Goal: Information Seeking & Learning: Find specific fact

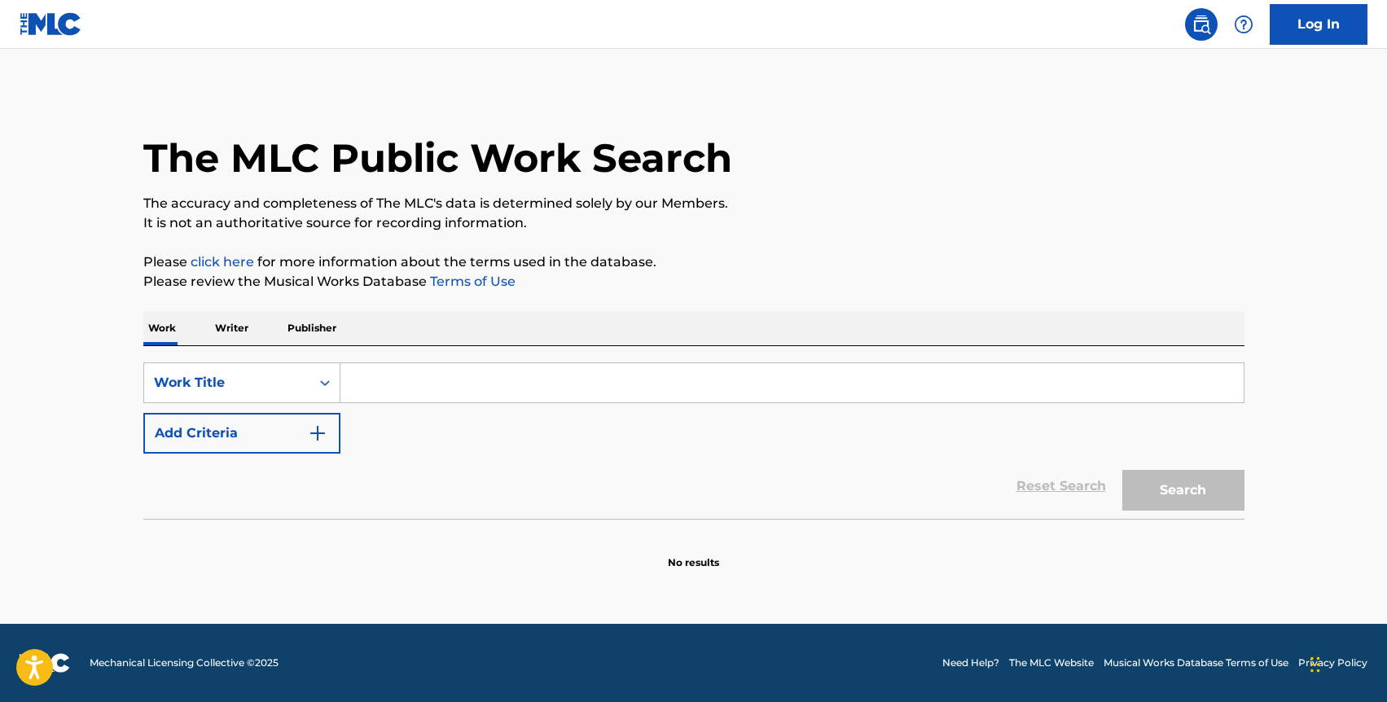
click at [242, 331] on p "Writer" at bounding box center [231, 328] width 43 height 34
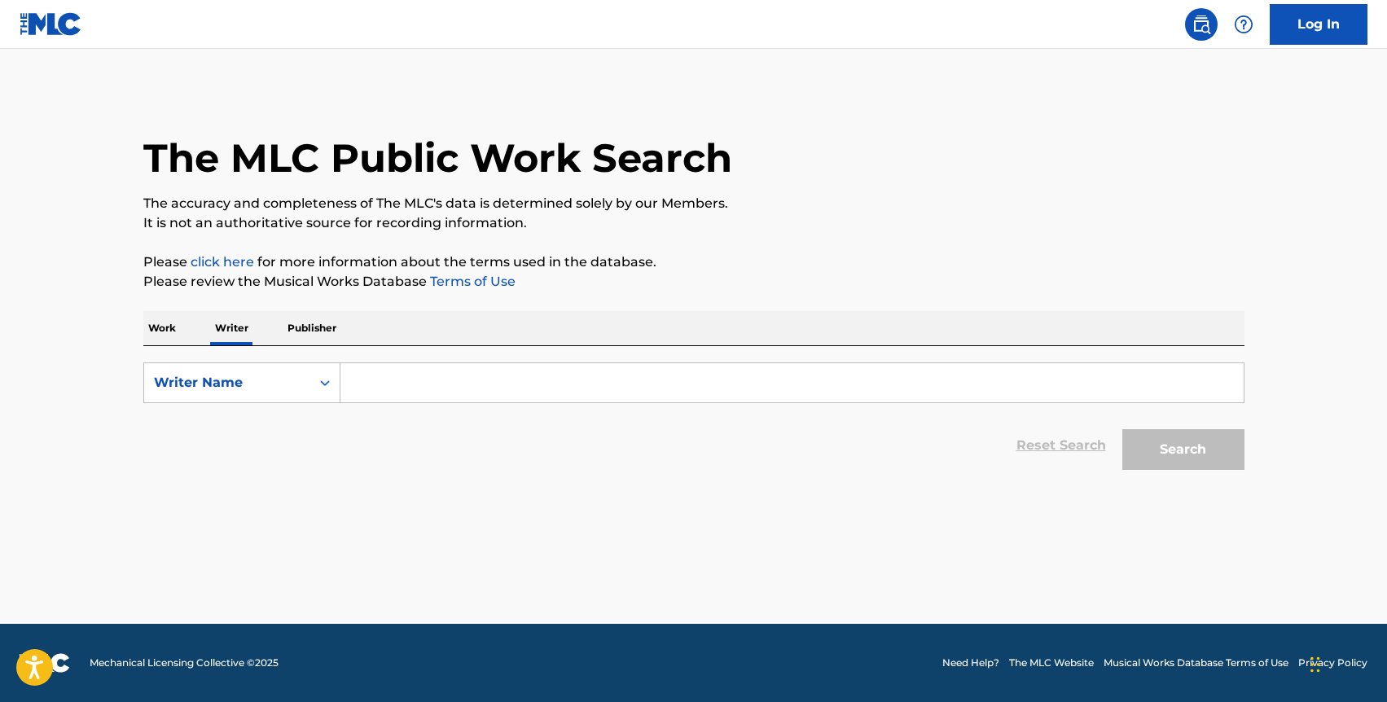
click at [357, 381] on input "Search Form" at bounding box center [791, 382] width 903 height 39
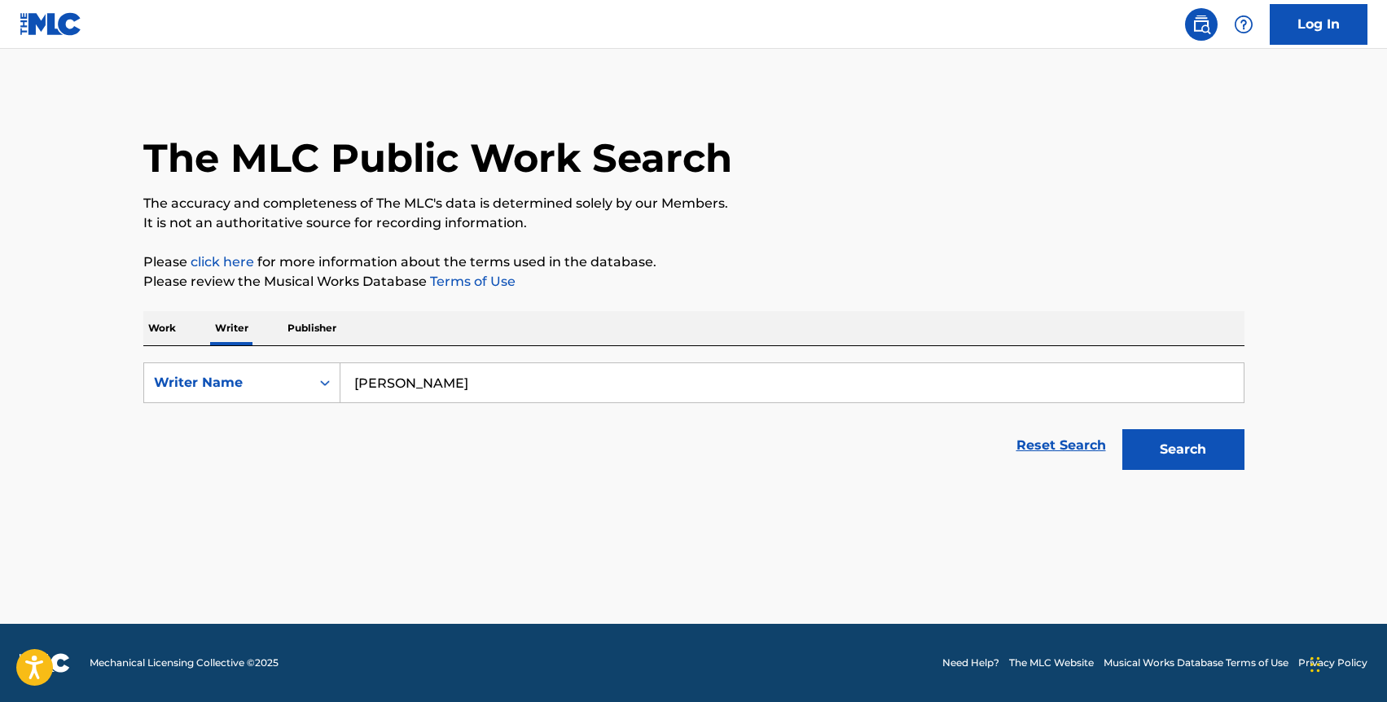
type input "[PERSON_NAME]"
click at [1122, 429] on button "Search" at bounding box center [1183, 449] width 122 height 41
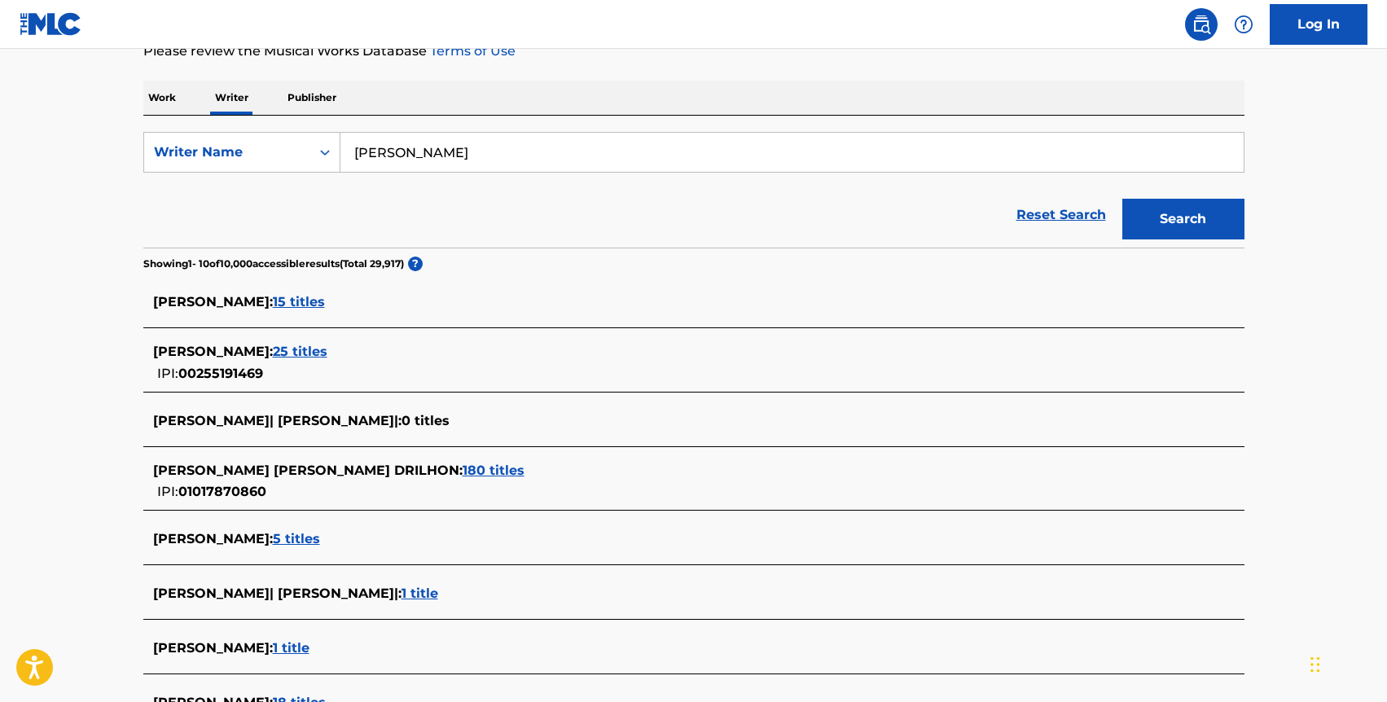
scroll to position [235, 0]
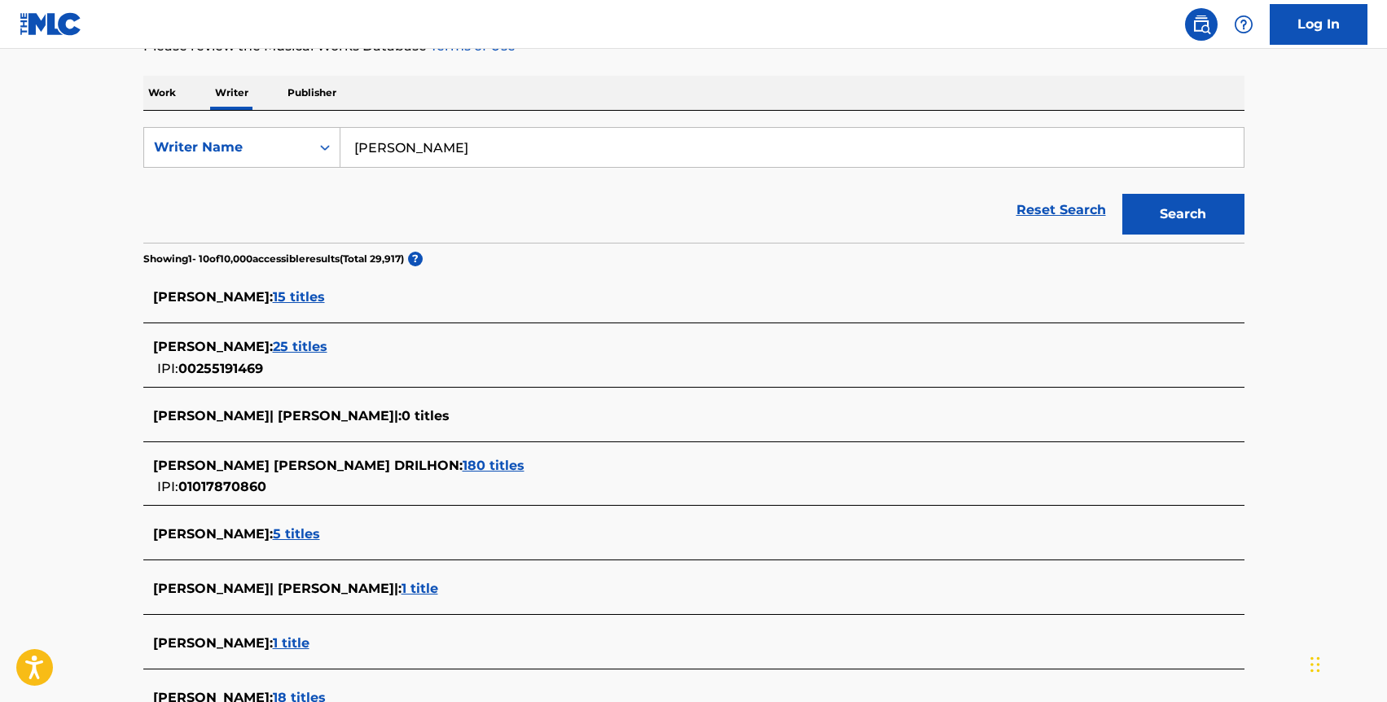
click at [476, 463] on span "180 titles" at bounding box center [494, 465] width 62 height 15
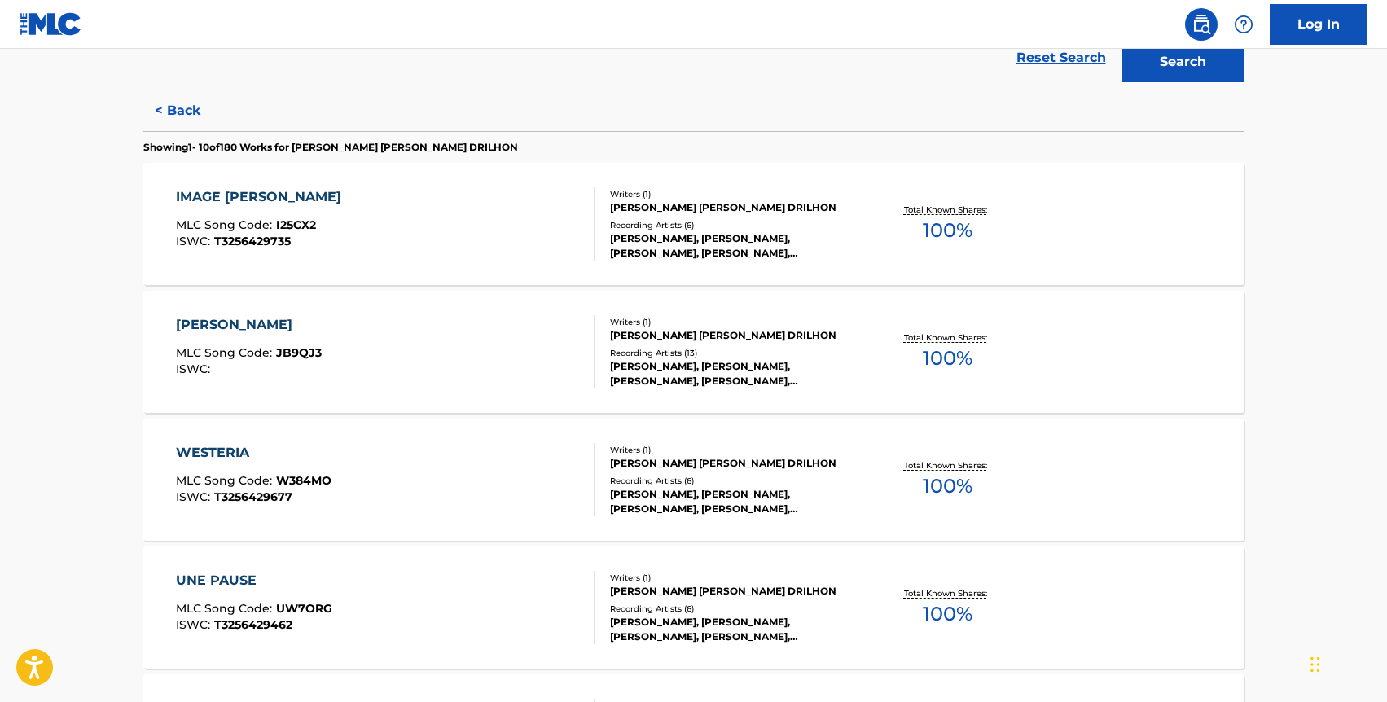
scroll to position [148, 0]
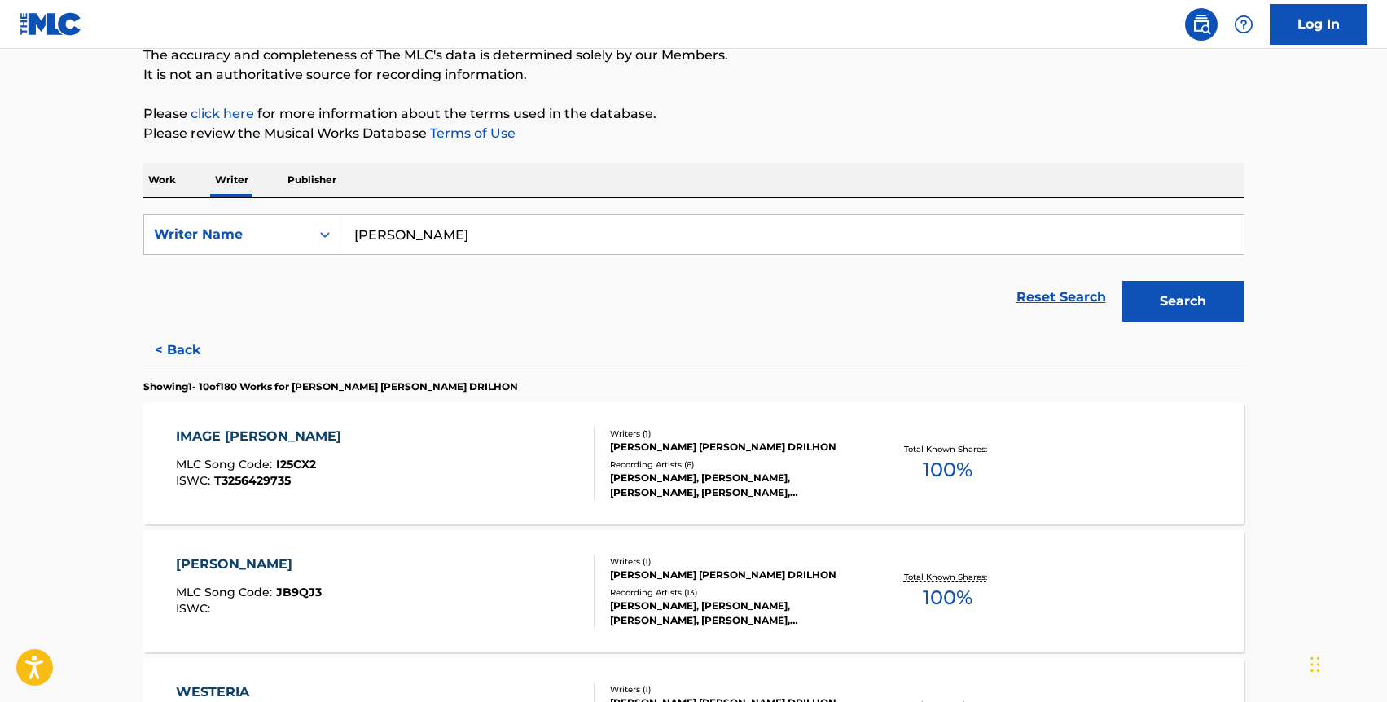
click at [165, 185] on p "Work" at bounding box center [161, 180] width 37 height 34
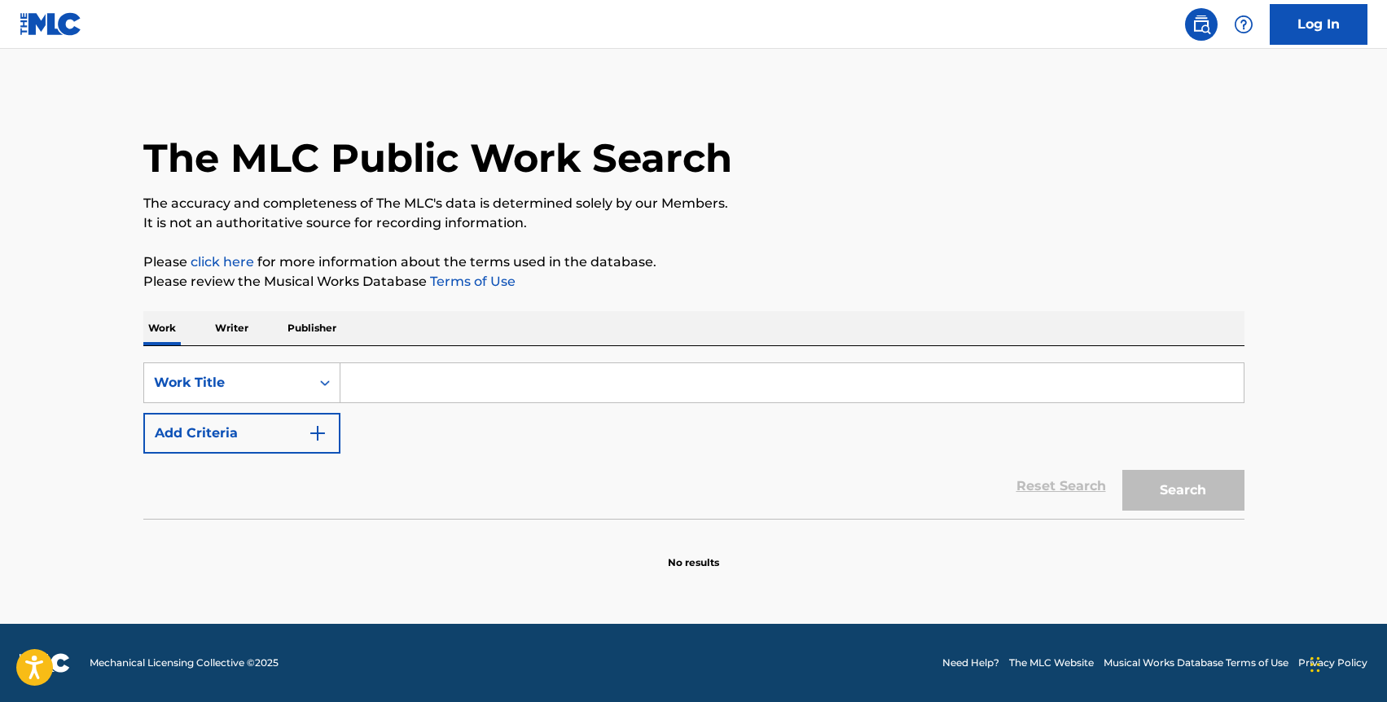
click at [366, 377] on input "Search Form" at bounding box center [791, 382] width 903 height 39
paste input "Bleu Nuit"
type input "Bleu Nuit"
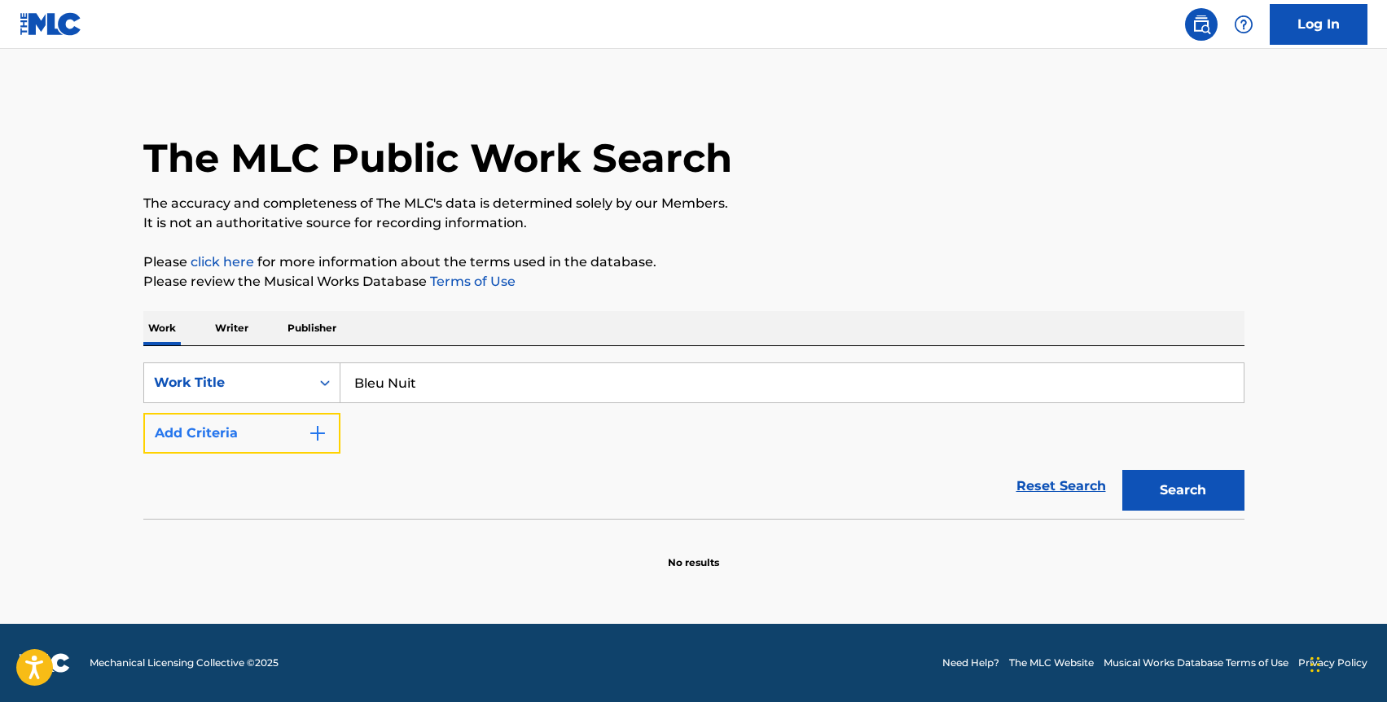
click at [293, 431] on button "Add Criteria" at bounding box center [241, 433] width 197 height 41
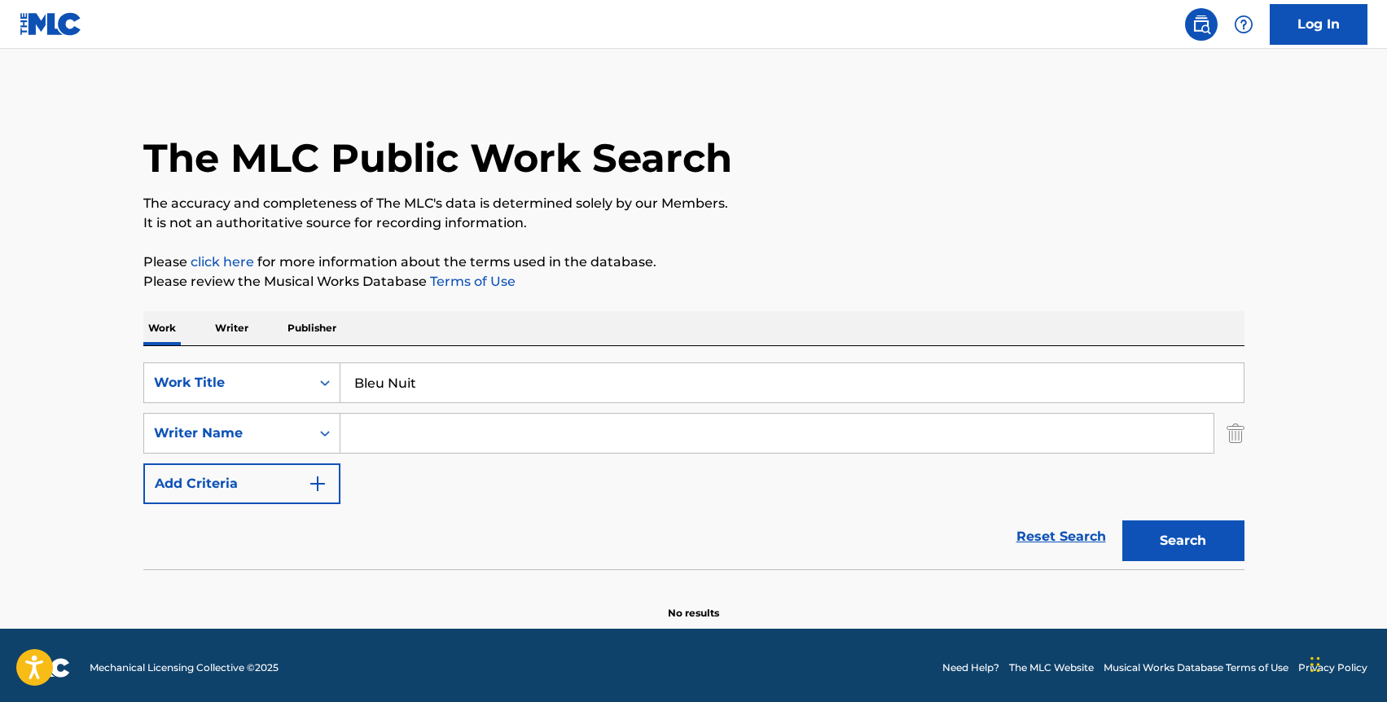
click at [362, 441] on input "Search Form" at bounding box center [776, 433] width 873 height 39
type input "[PERSON_NAME]"
click at [1122, 520] on button "Search" at bounding box center [1183, 540] width 122 height 41
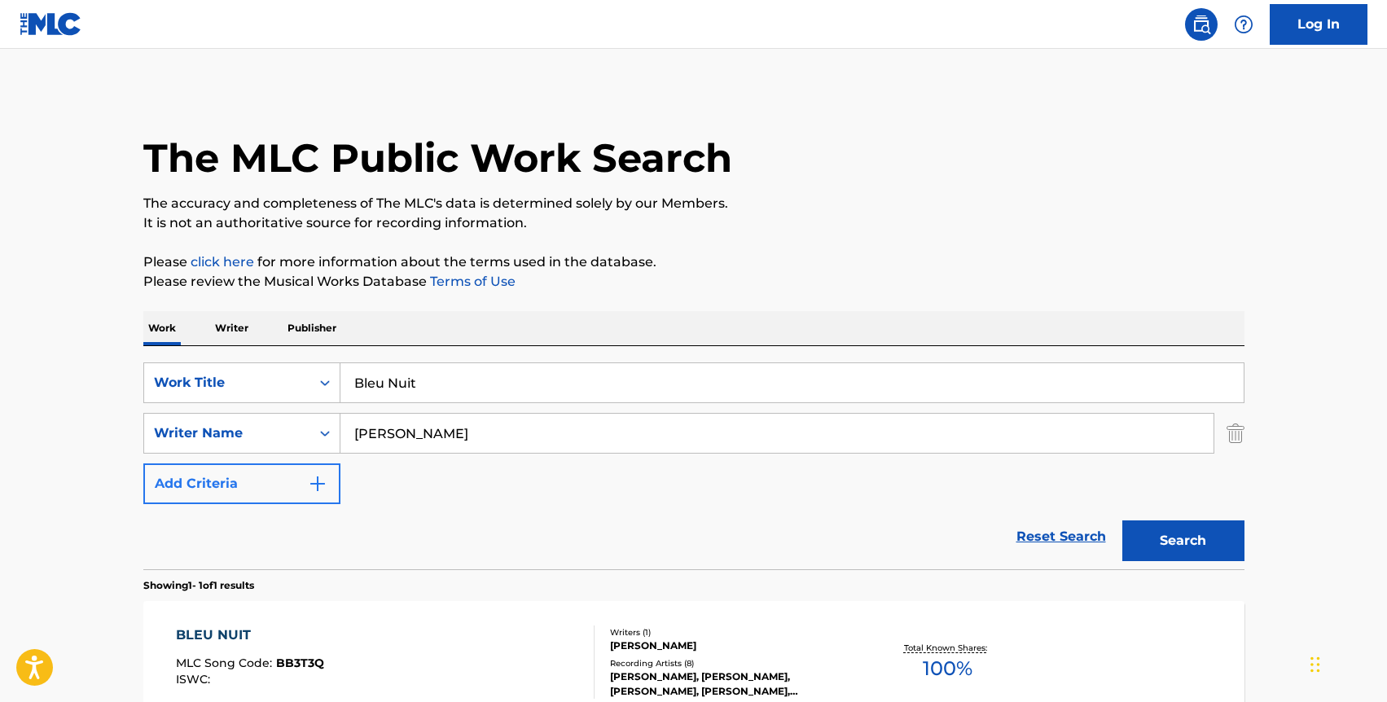
scroll to position [184, 0]
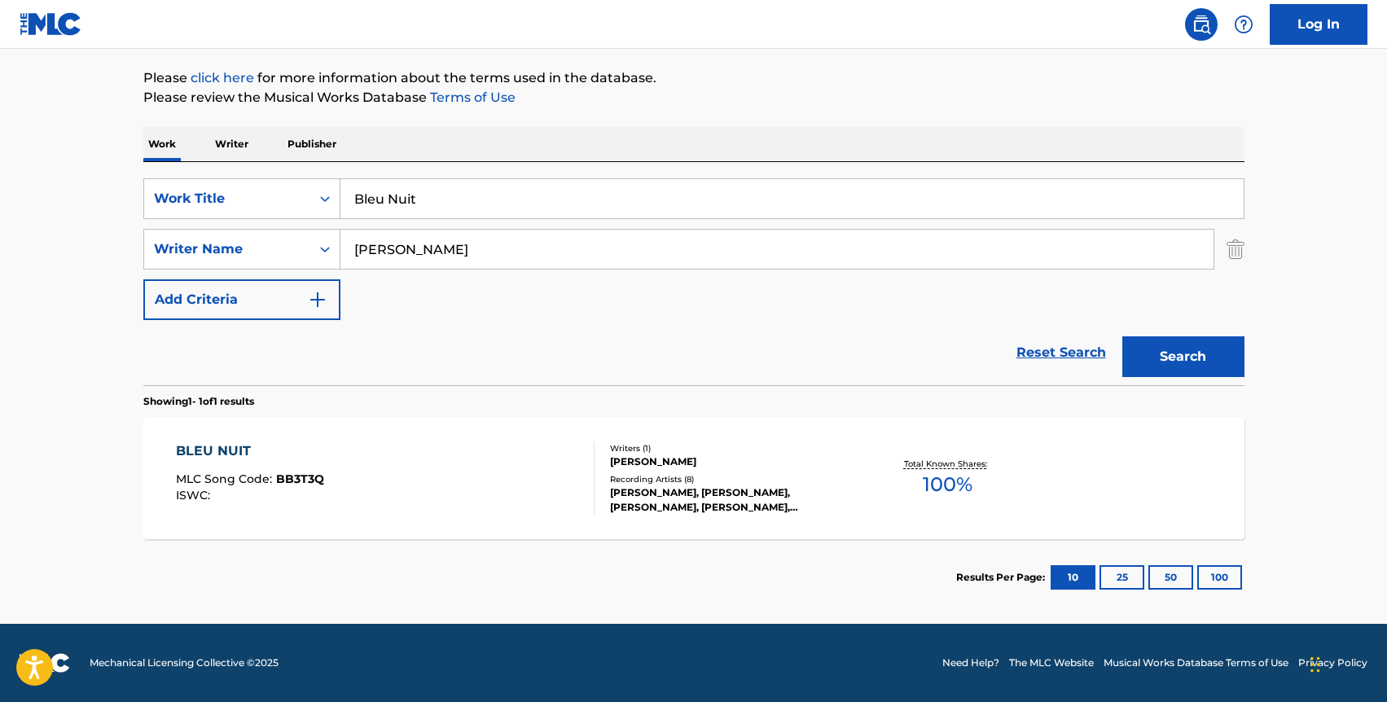
click at [344, 455] on div "BLEU NUIT MLC Song Code : BB3T3Q ISWC :" at bounding box center [385, 477] width 419 height 73
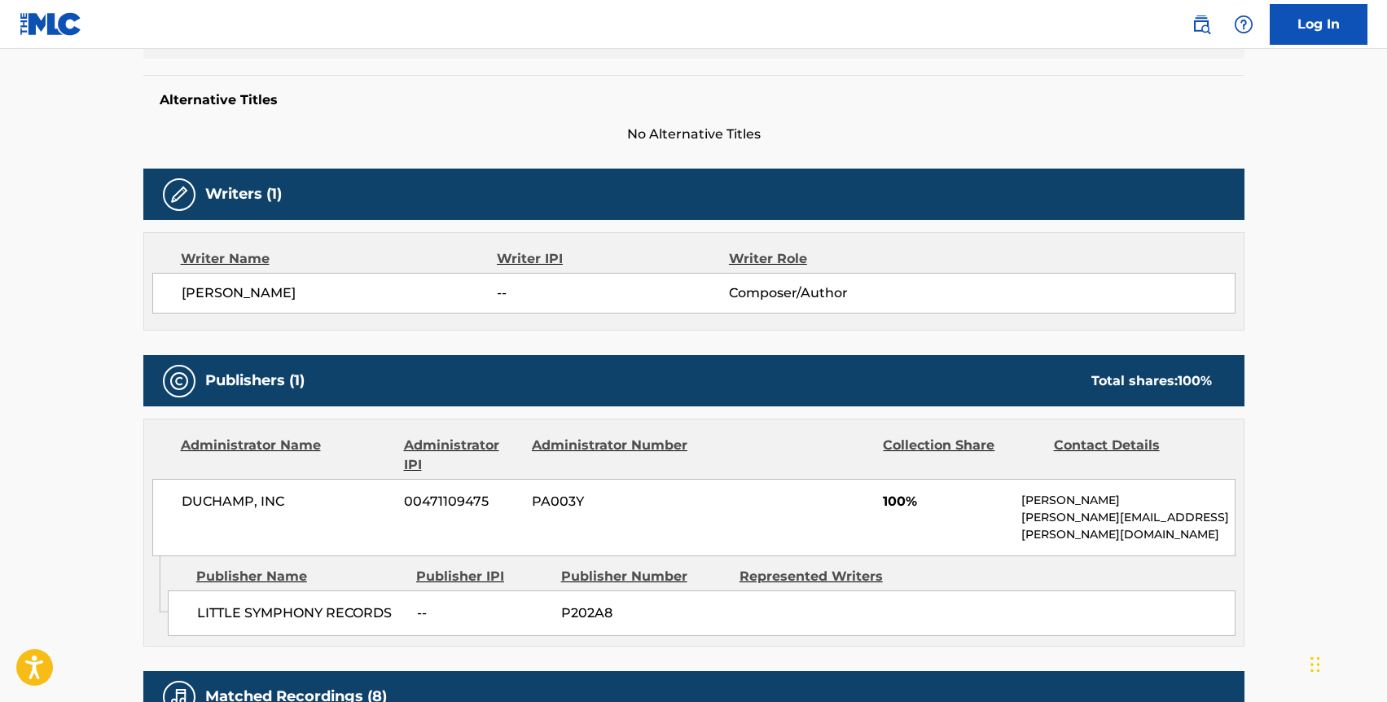
scroll to position [411, 0]
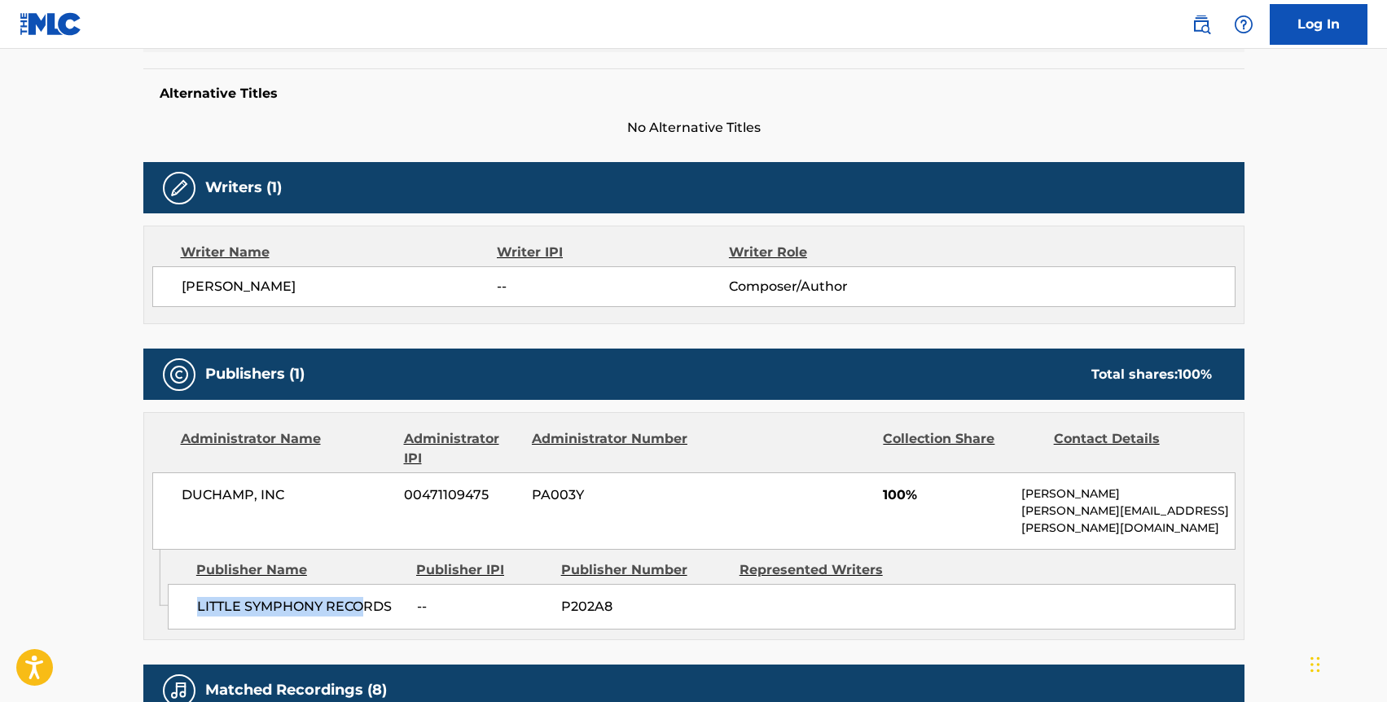
drag, startPoint x: 189, startPoint y: 588, endPoint x: 370, endPoint y: 594, distance: 180.9
click at [370, 594] on div "LITTLE SYMPHONY RECORDS -- P202A8" at bounding box center [702, 607] width 1068 height 46
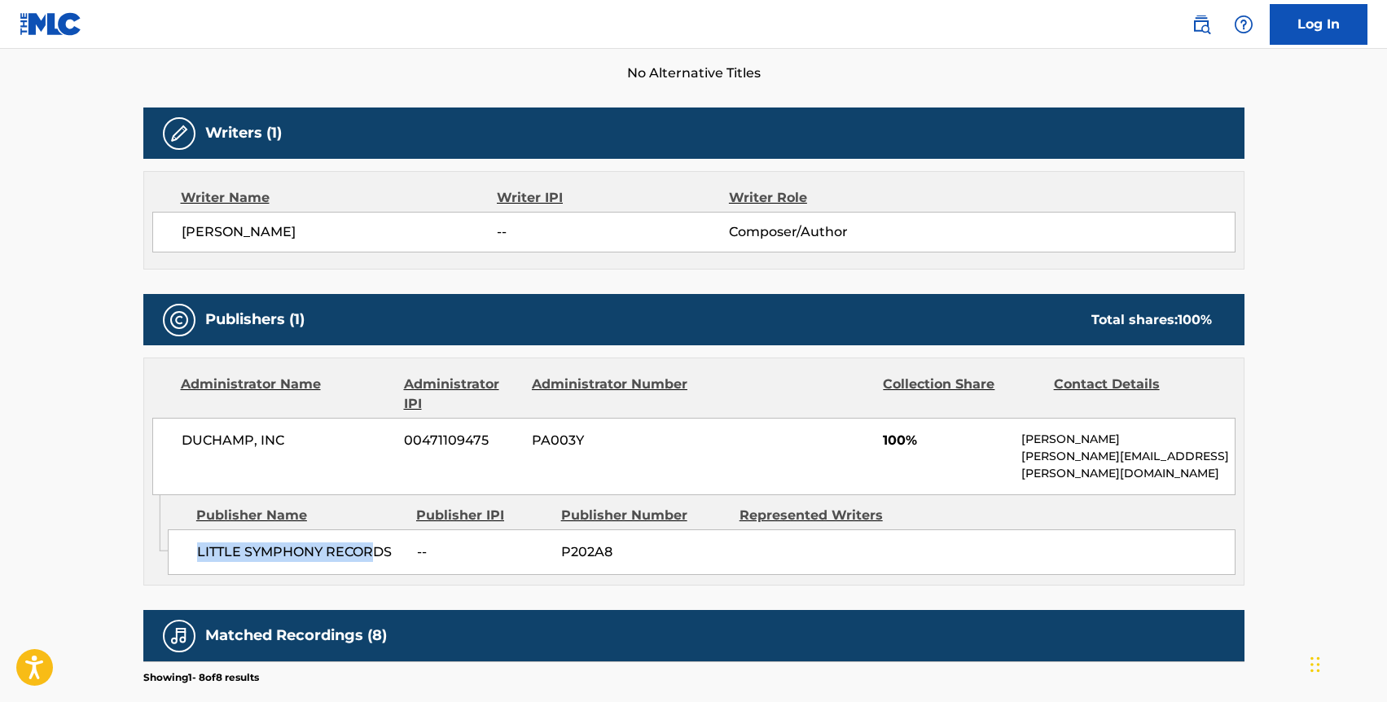
scroll to position [468, 0]
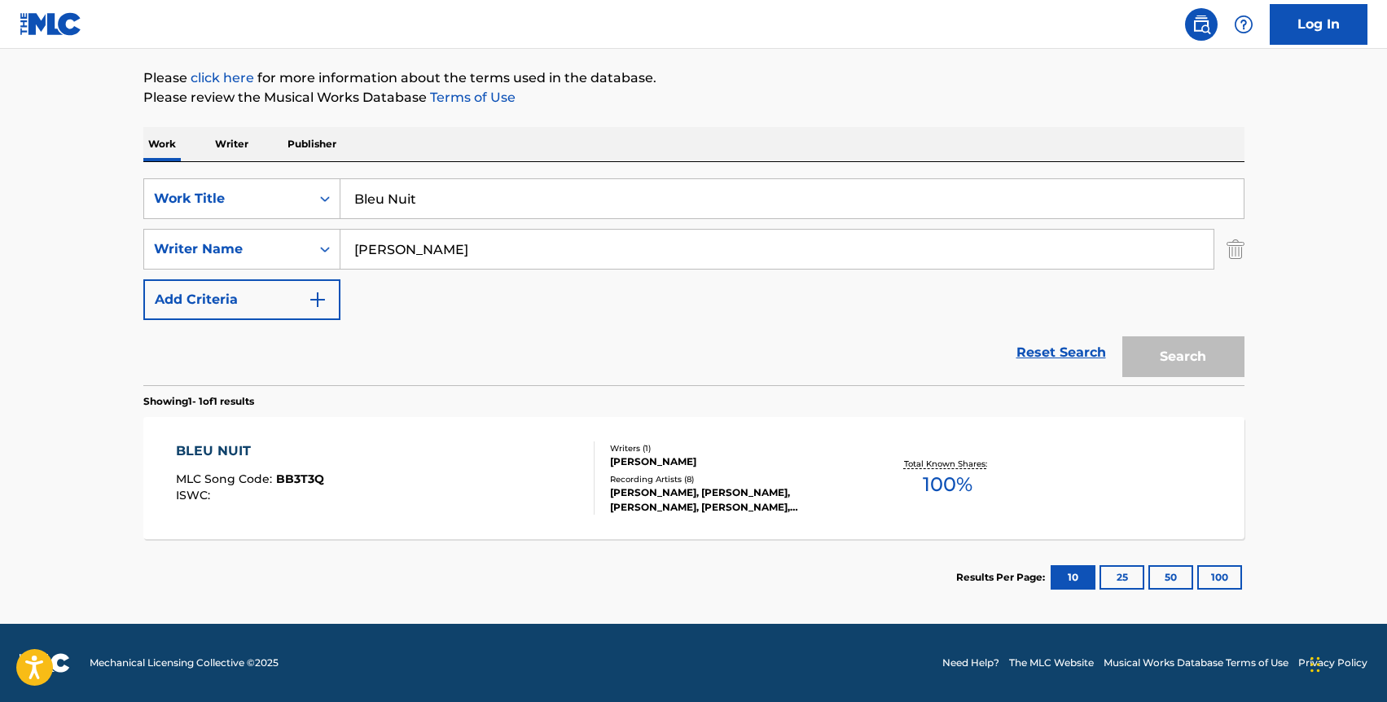
scroll to position [184, 0]
click at [370, 249] on input "[PERSON_NAME]" at bounding box center [776, 249] width 873 height 39
type input "drilhon"
click at [1122, 336] on button "Search" at bounding box center [1183, 356] width 122 height 41
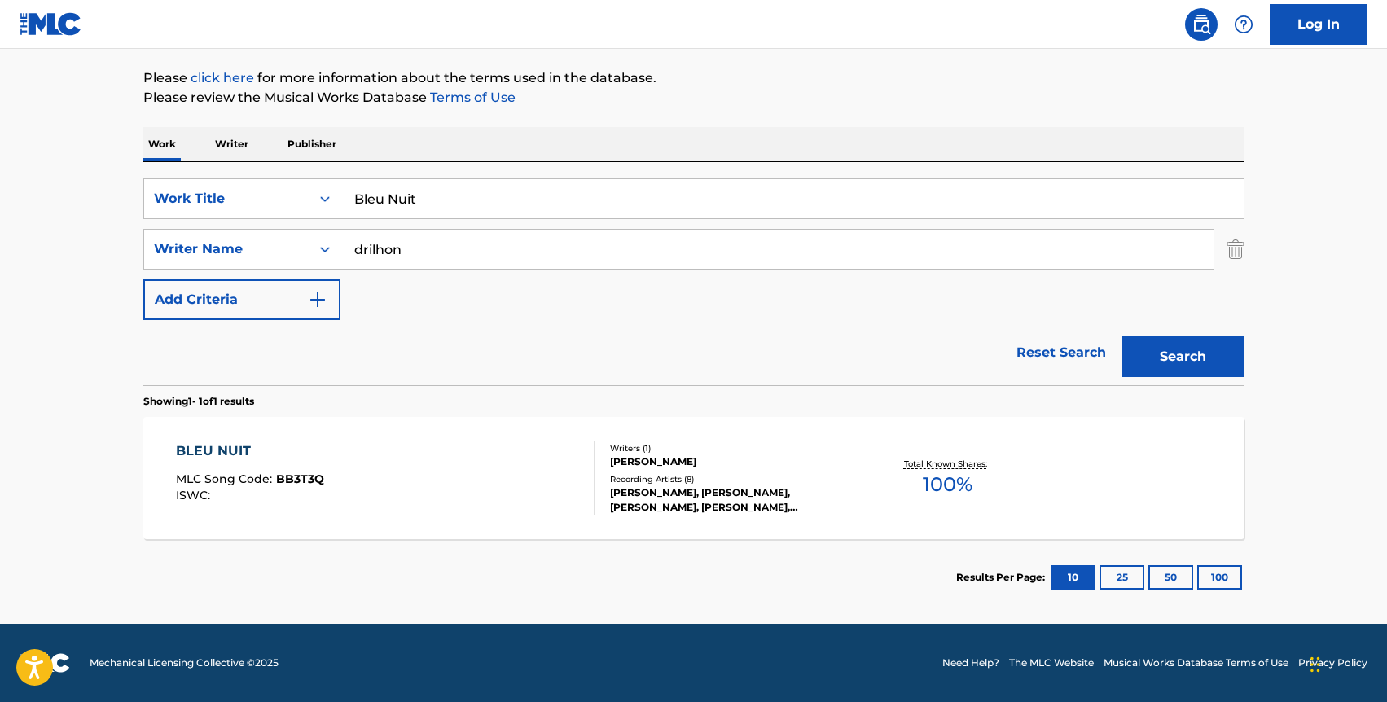
click at [353, 242] on input "drilhon" at bounding box center [776, 249] width 873 height 39
click at [1151, 348] on button "Search" at bounding box center [1183, 356] width 122 height 41
click at [359, 260] on input "drilhon" at bounding box center [776, 249] width 873 height 39
click at [235, 139] on p "Writer" at bounding box center [231, 144] width 43 height 34
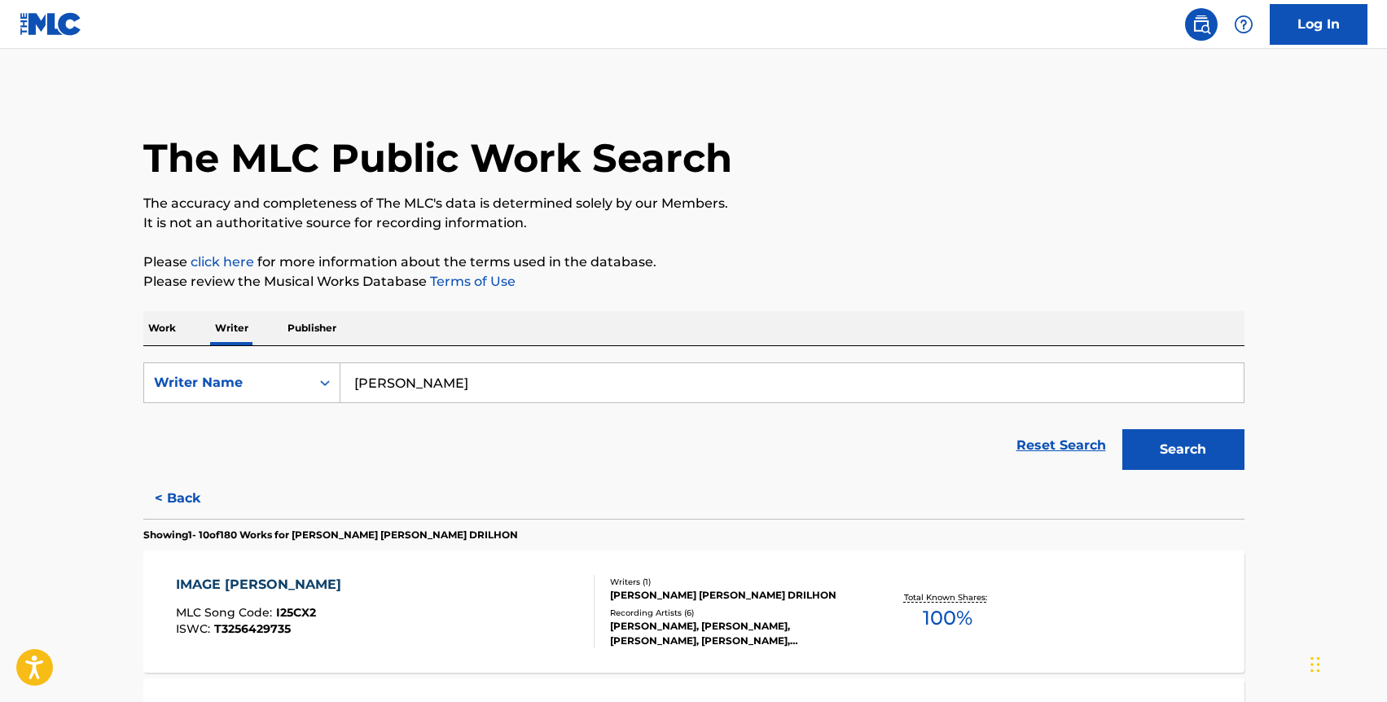
click at [366, 365] on input "[PERSON_NAME]" at bounding box center [791, 382] width 903 height 39
click at [366, 388] on input "[PERSON_NAME]" at bounding box center [791, 382] width 903 height 39
type input "drilhon"
click at [1122, 429] on button "Search" at bounding box center [1183, 449] width 122 height 41
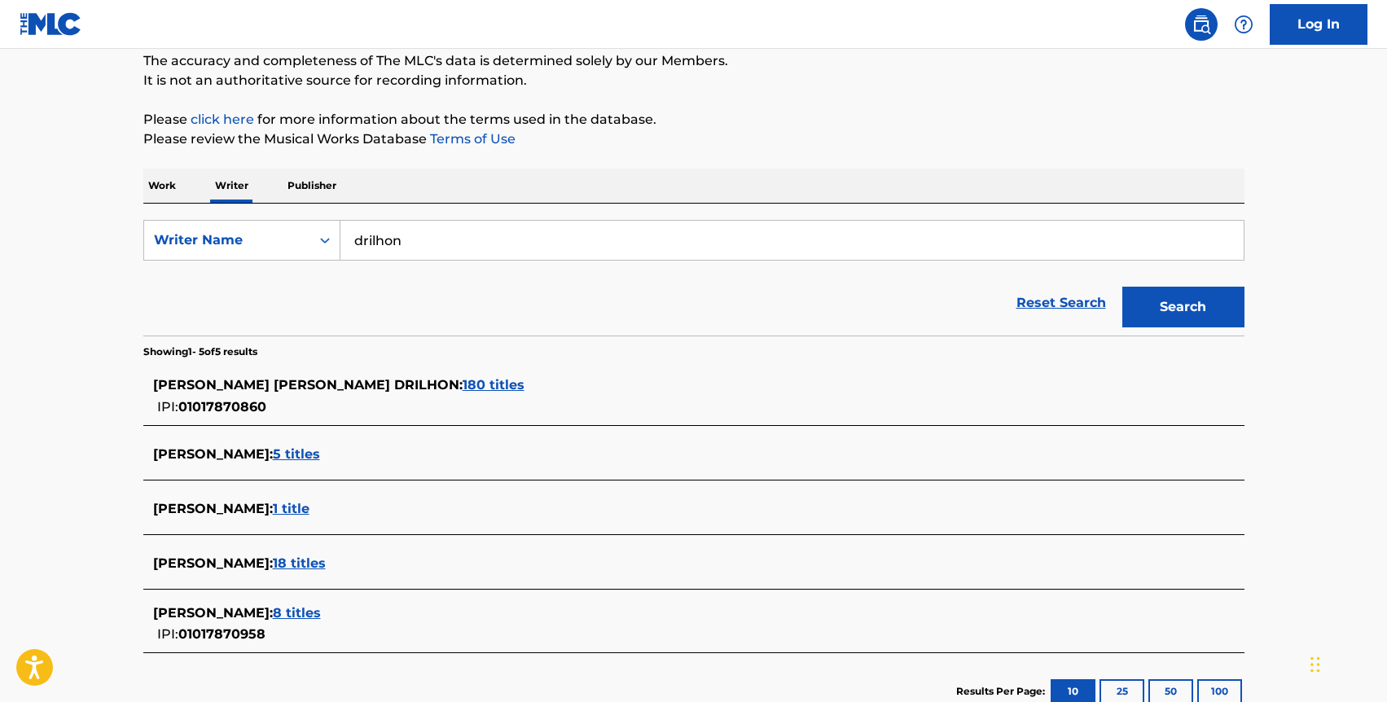
scroll to position [237, 0]
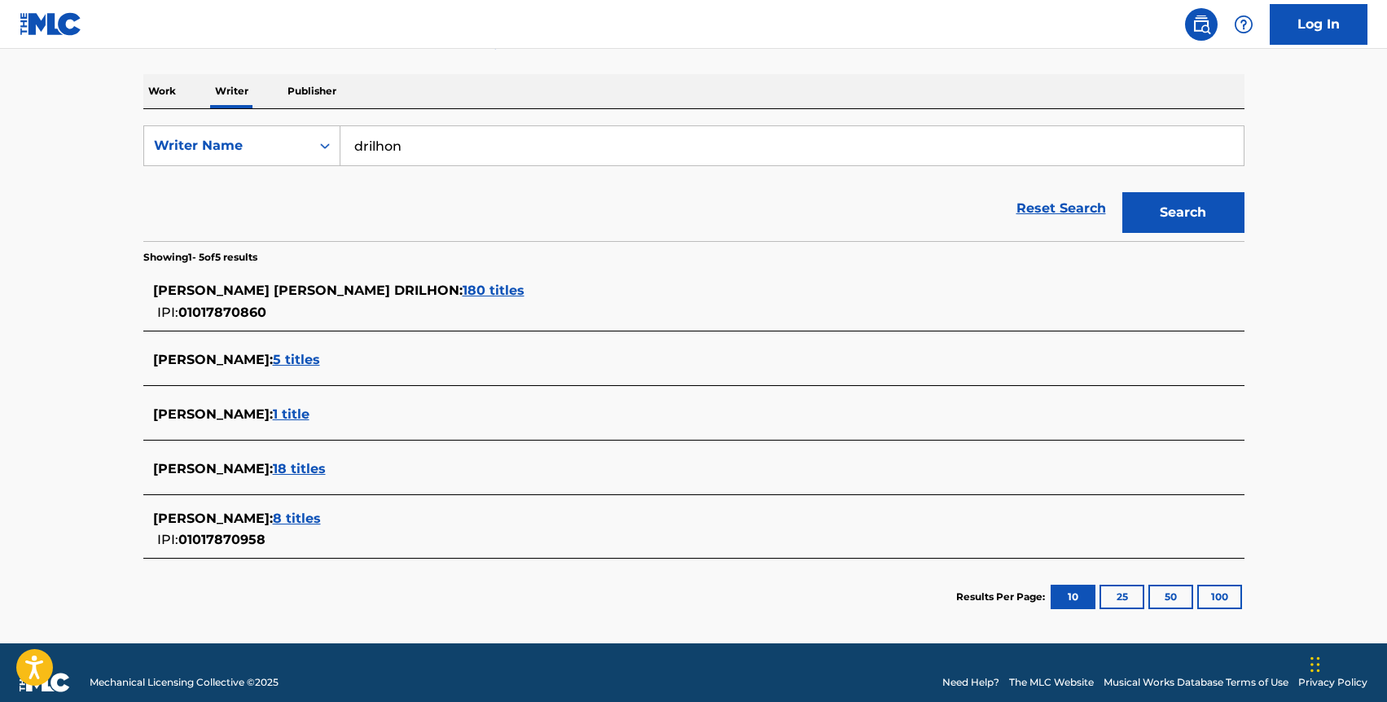
click at [295, 354] on span "5 titles" at bounding box center [296, 359] width 47 height 15
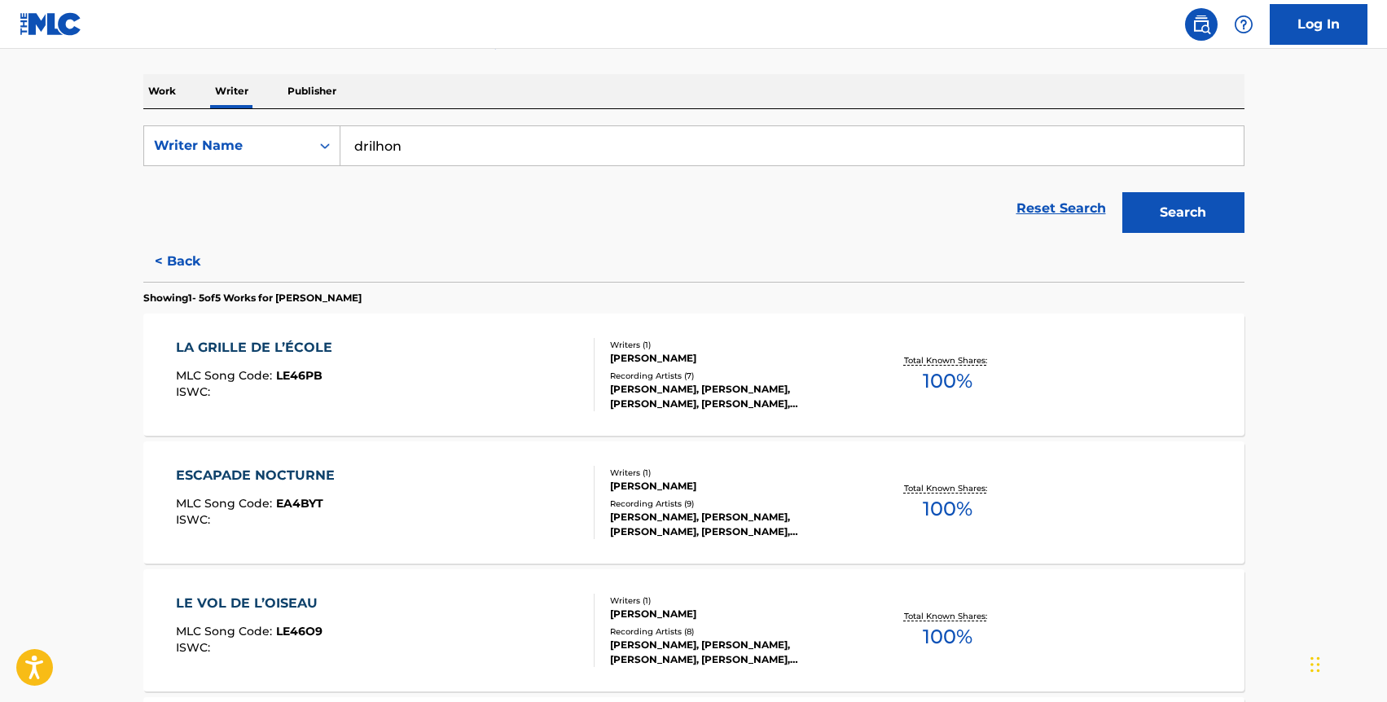
scroll to position [406, 0]
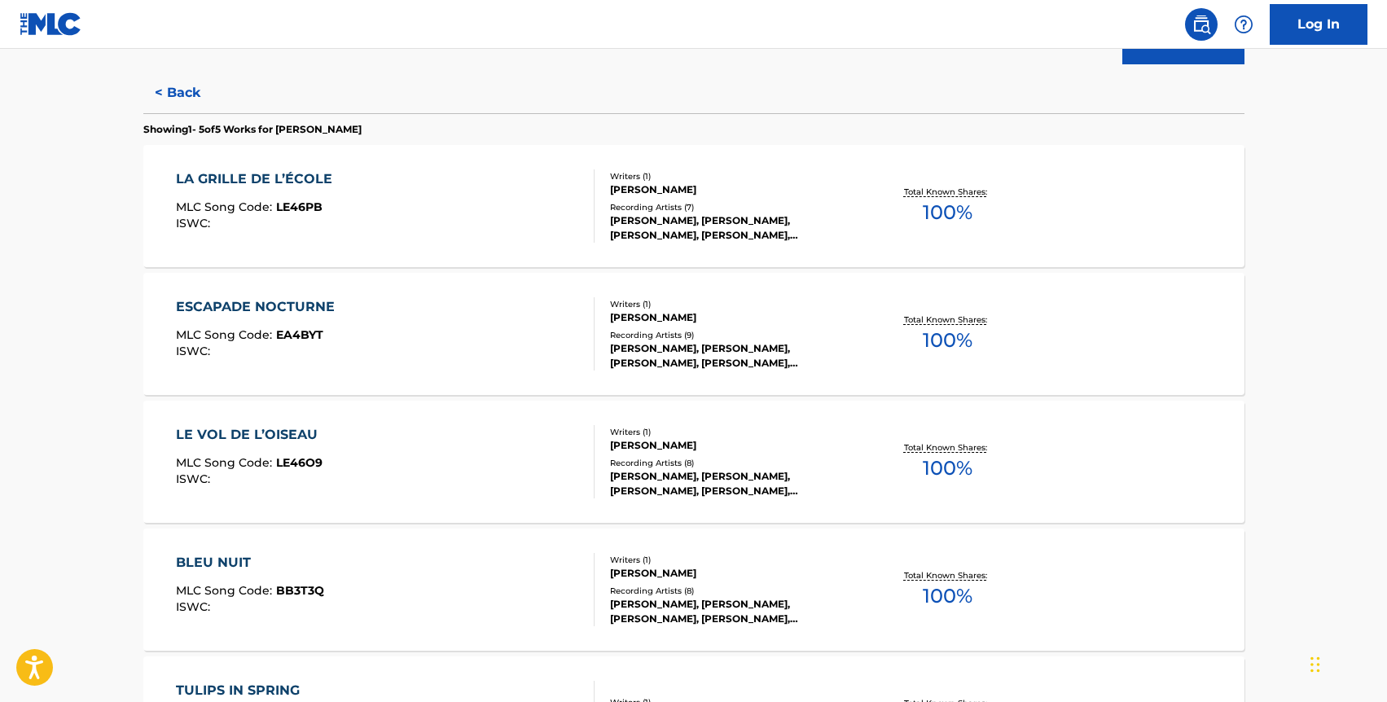
click at [476, 187] on div "LA GRILLE DE L’ÉCOLE MLC Song Code : LE46PB ISWC :" at bounding box center [385, 205] width 419 height 73
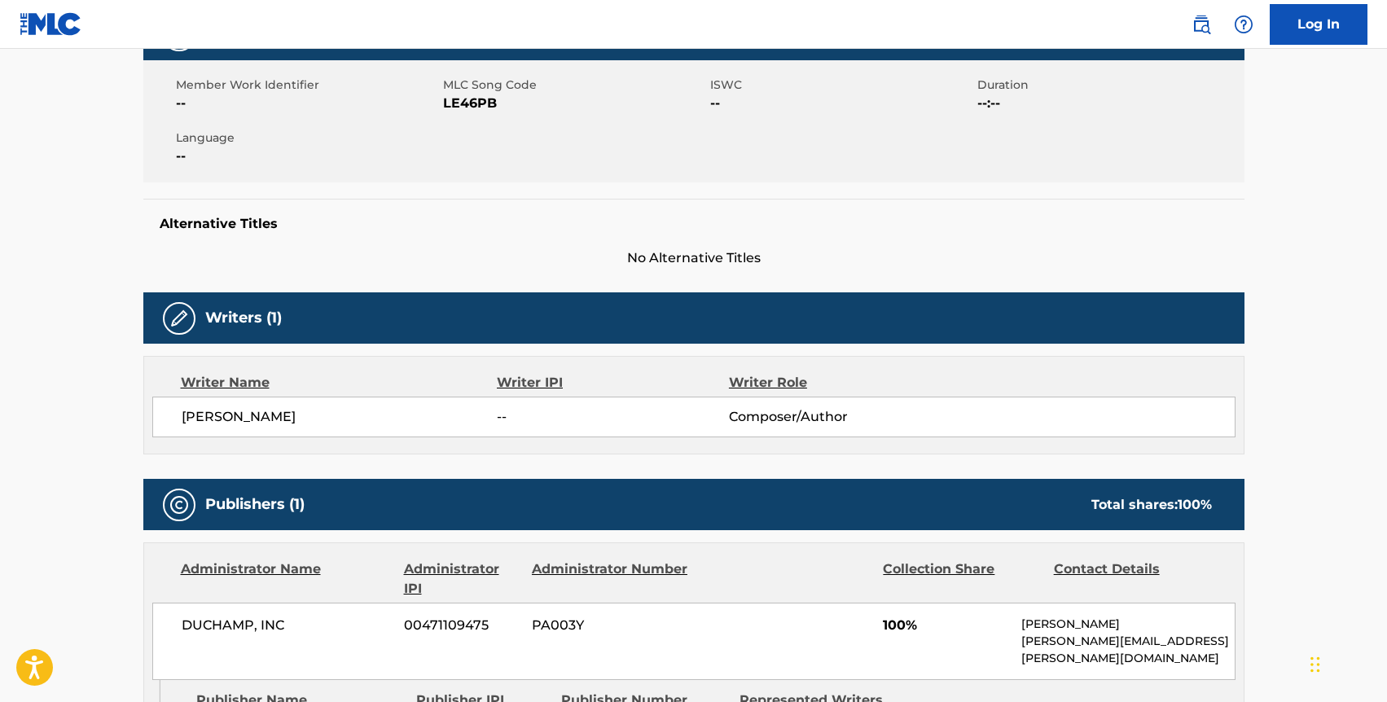
scroll to position [376, 0]
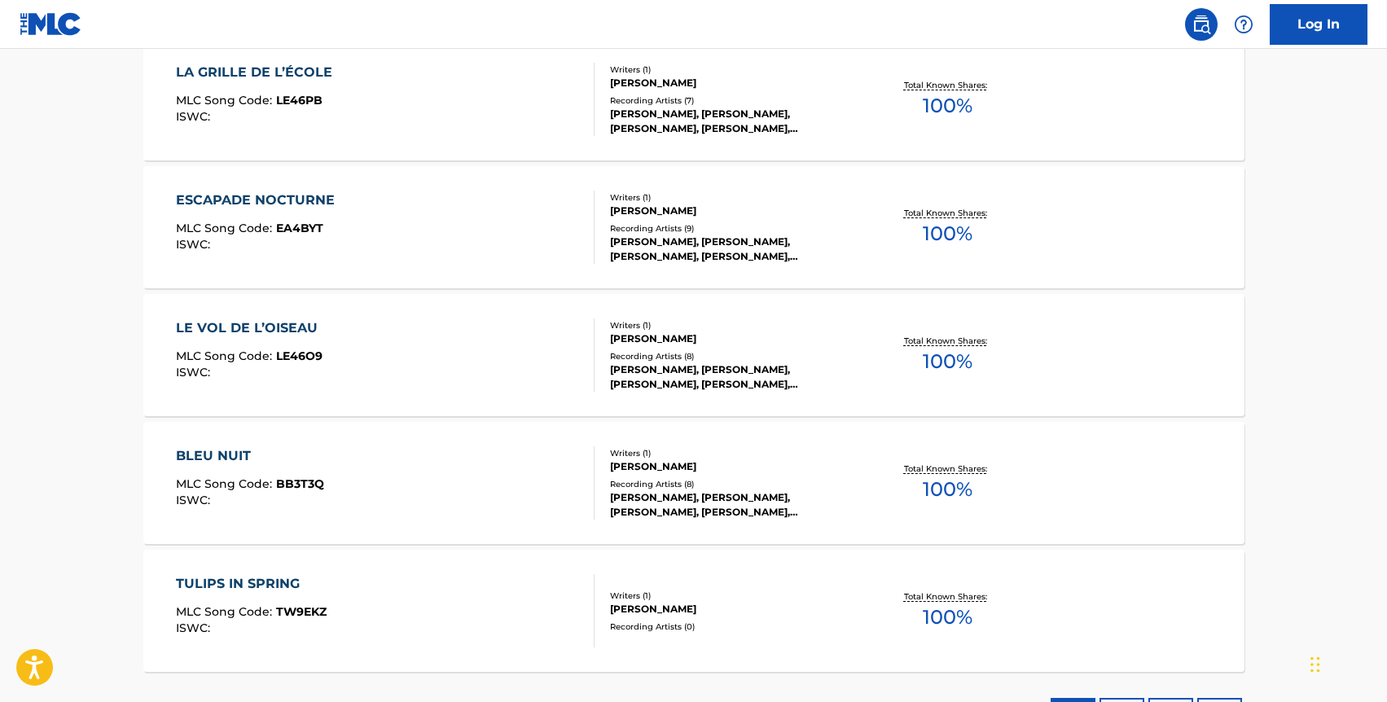
scroll to position [511, 0]
click at [248, 327] on div "LE VOL DE L’OISEAU" at bounding box center [251, 329] width 150 height 20
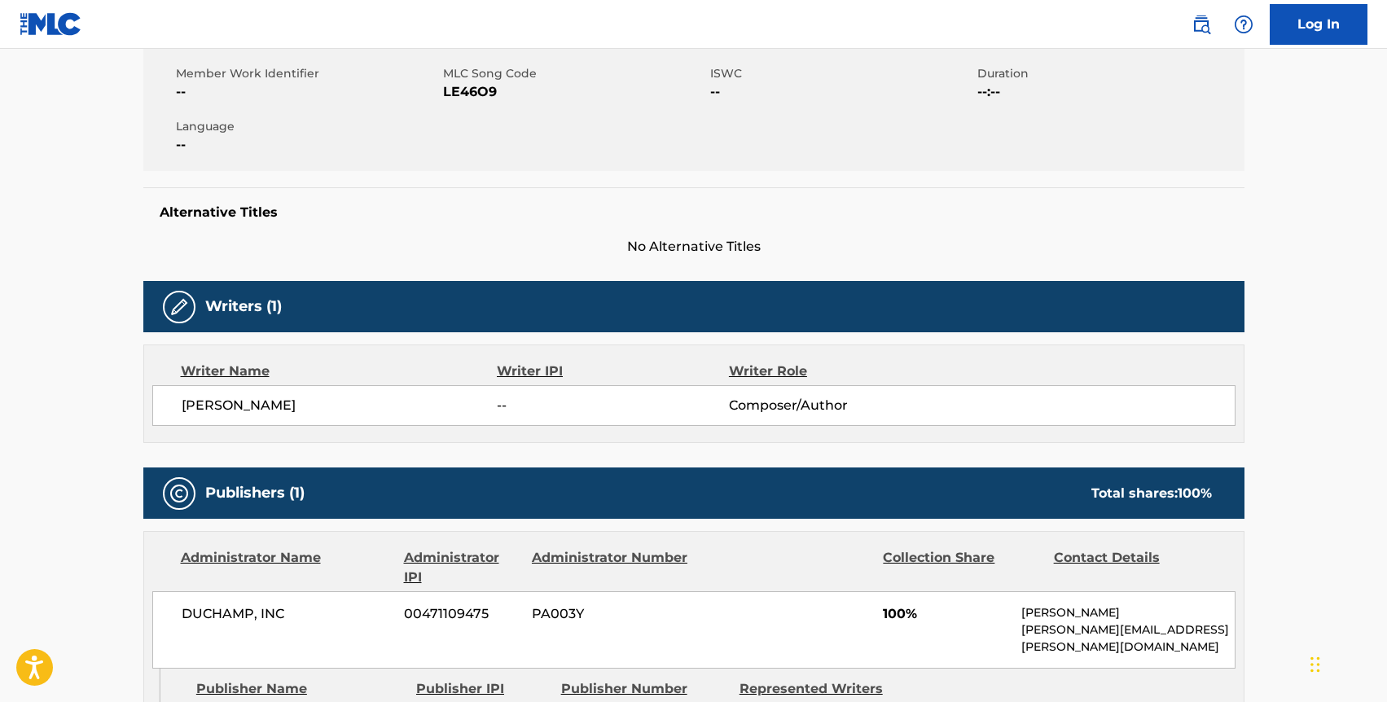
scroll to position [596, 0]
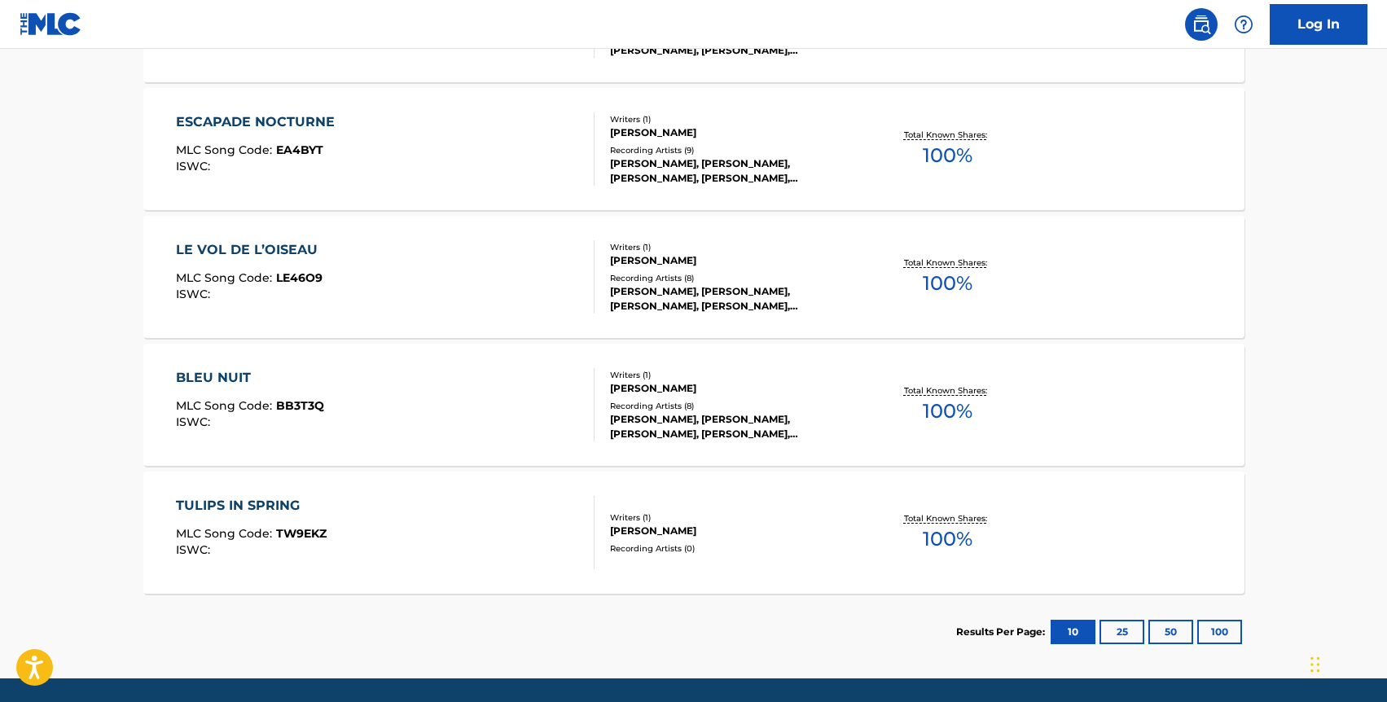
scroll to position [645, 0]
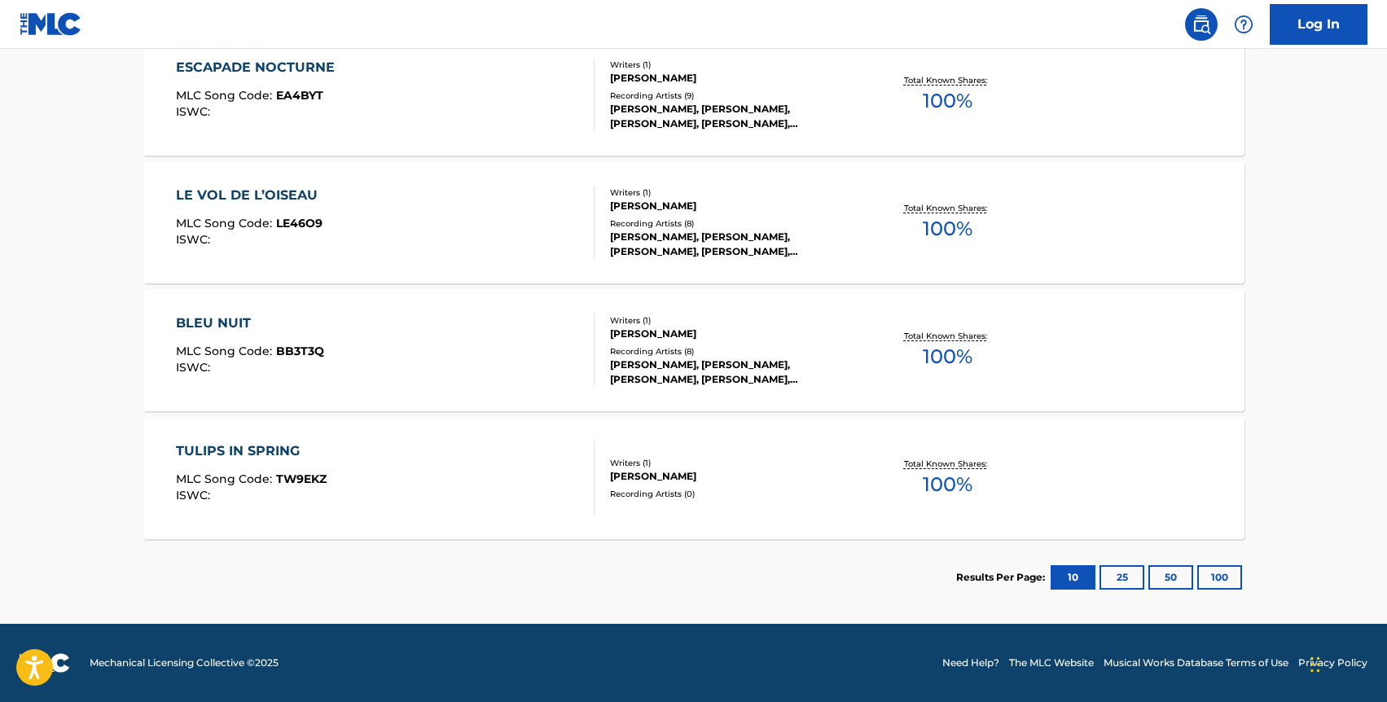
click at [213, 461] on div "TULIPS IN SPRING MLC Song Code : TW9EKZ ISWC :" at bounding box center [251, 477] width 151 height 73
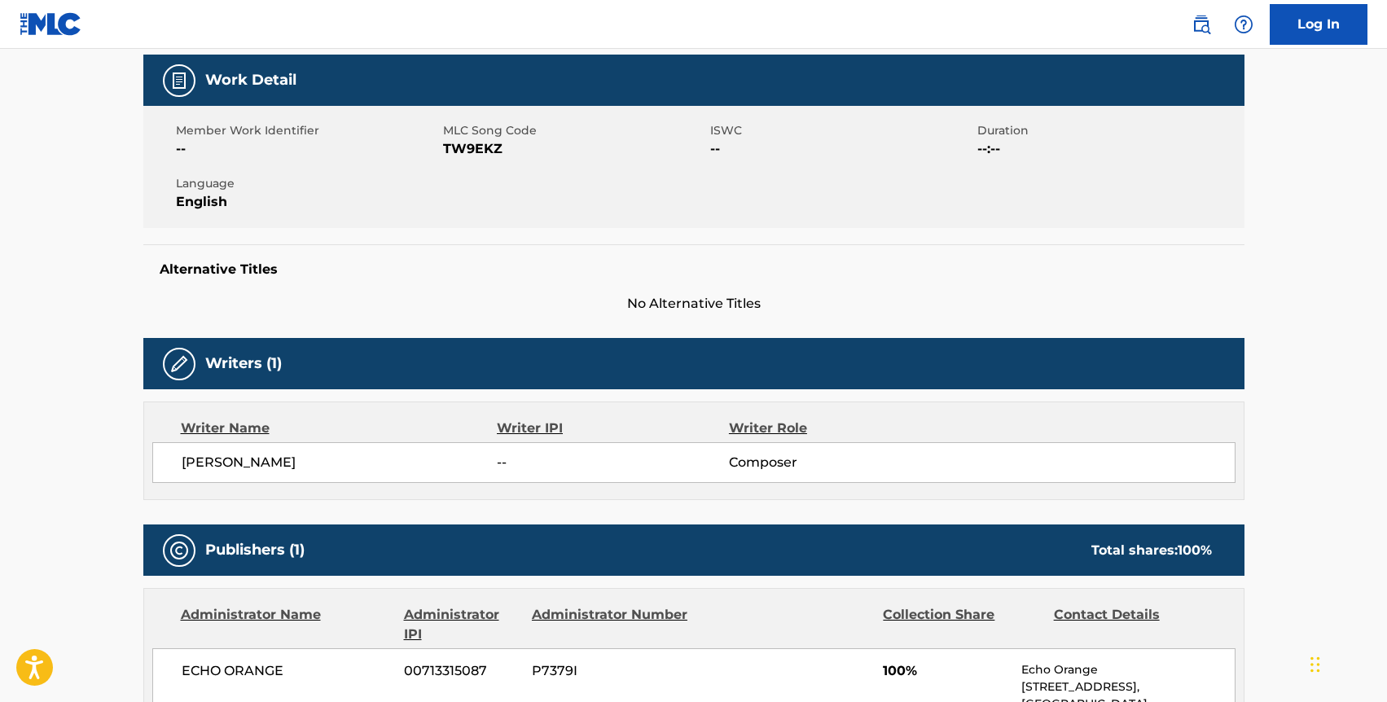
scroll to position [599, 0]
